Goal: Complete application form

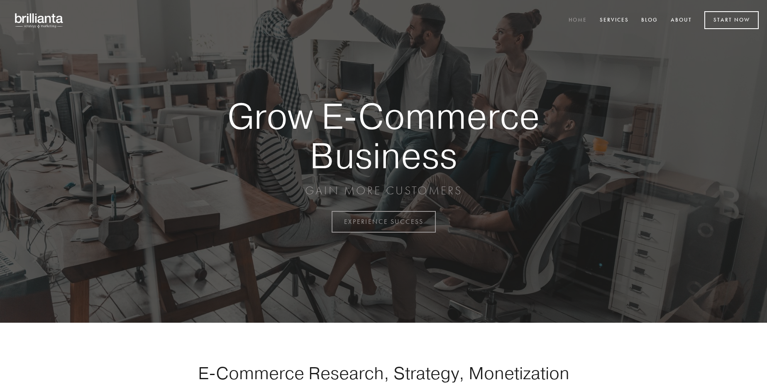
scroll to position [2177, 0]
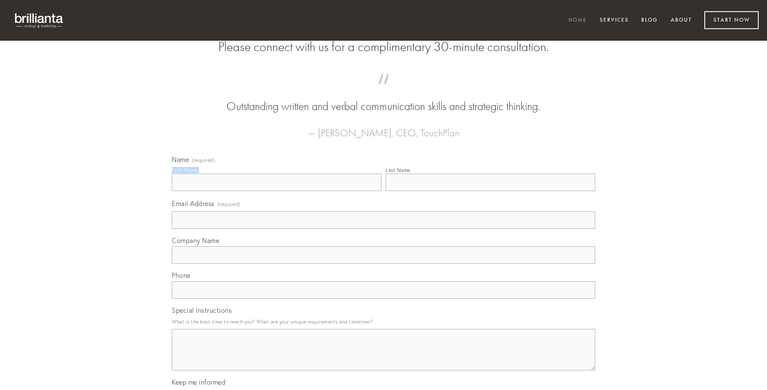
type input "[PERSON_NAME]"
click at [490, 191] on input "Last Name" at bounding box center [491, 182] width 210 height 17
type input "[PERSON_NAME]"
click at [384, 229] on input "Email Address (required)" at bounding box center [384, 219] width 424 height 17
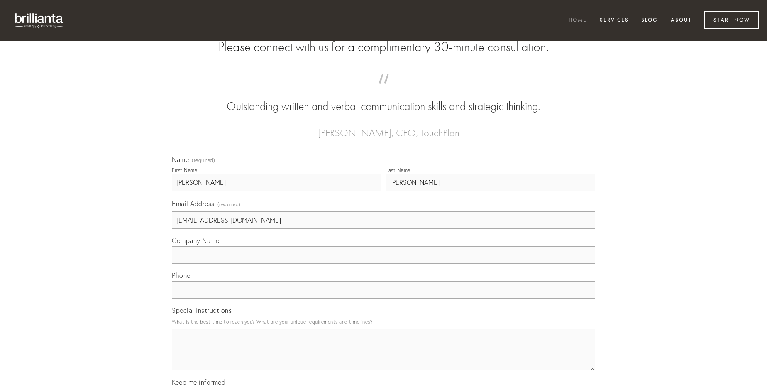
type input "[EMAIL_ADDRESS][DOMAIN_NAME]"
click at [384, 264] on input "Company Name" at bounding box center [384, 254] width 424 height 17
type input "voluptate"
click at [384, 299] on input "text" at bounding box center [384, 289] width 424 height 17
click at [384, 357] on textarea "Special Instructions" at bounding box center [384, 350] width 424 height 42
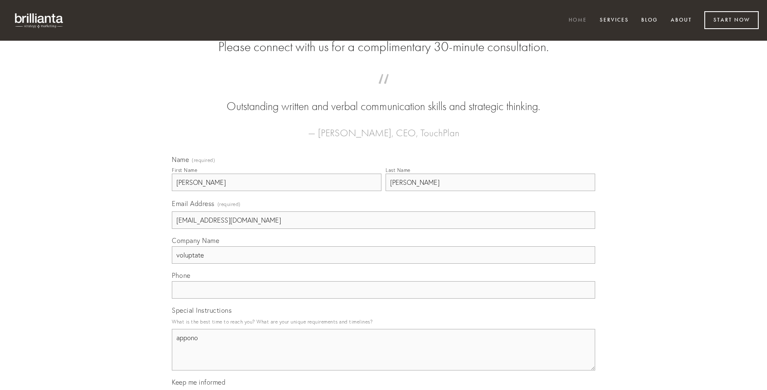
type textarea "appono"
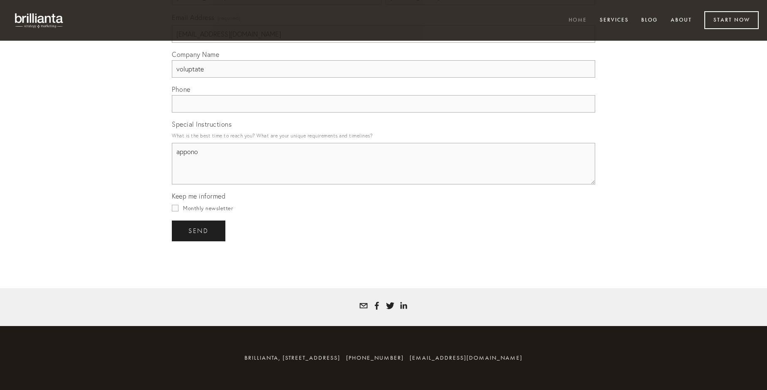
click at [199, 230] on span "send" at bounding box center [199, 230] width 20 height 7
